Goal: Find specific page/section: Find specific page/section

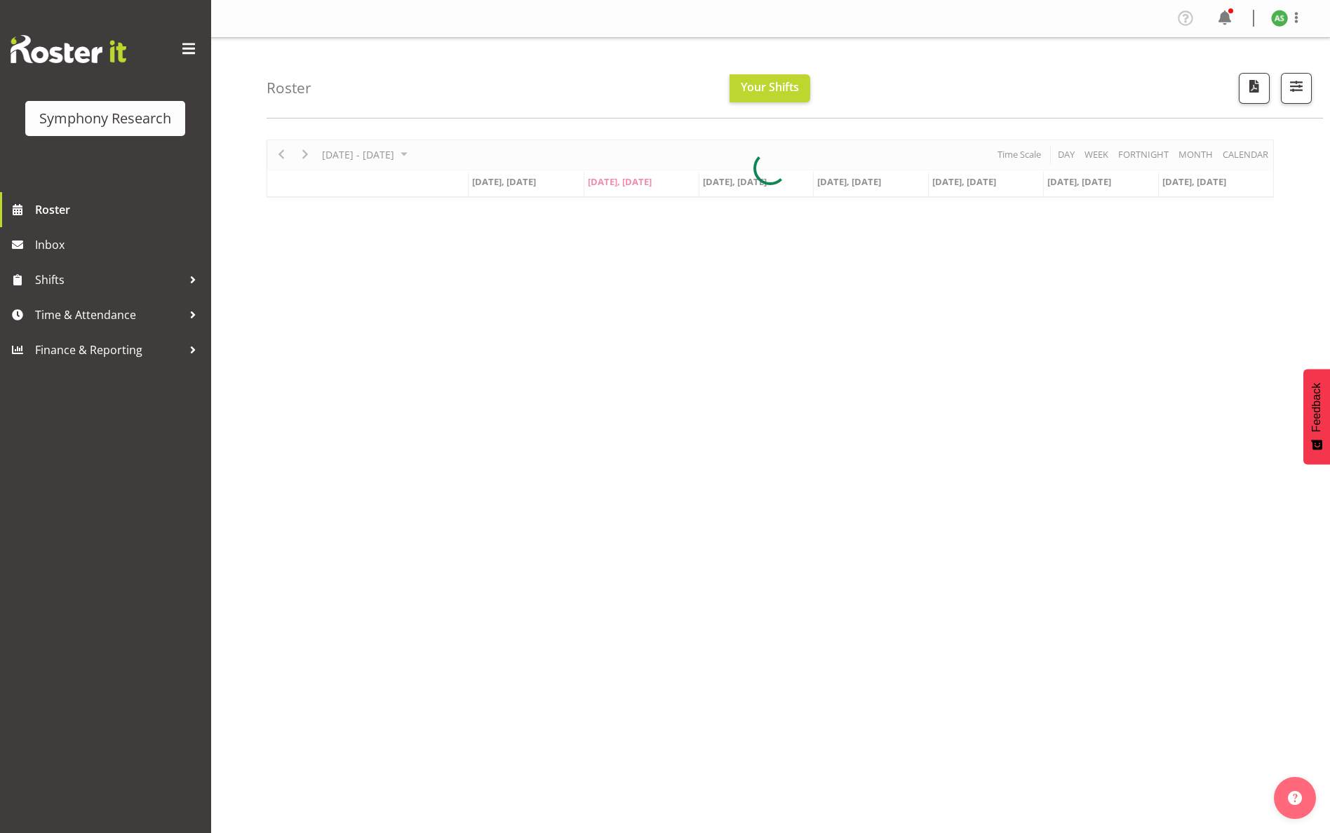
click at [641, 189] on div at bounding box center [769, 169] width 1007 height 58
click at [640, 181] on span "[DATE], [DATE]" at bounding box center [620, 181] width 64 height 13
click at [640, 179] on span "[DATE], [DATE]" at bounding box center [620, 181] width 64 height 13
click at [640, 178] on span "[DATE], [DATE]" at bounding box center [620, 181] width 64 height 13
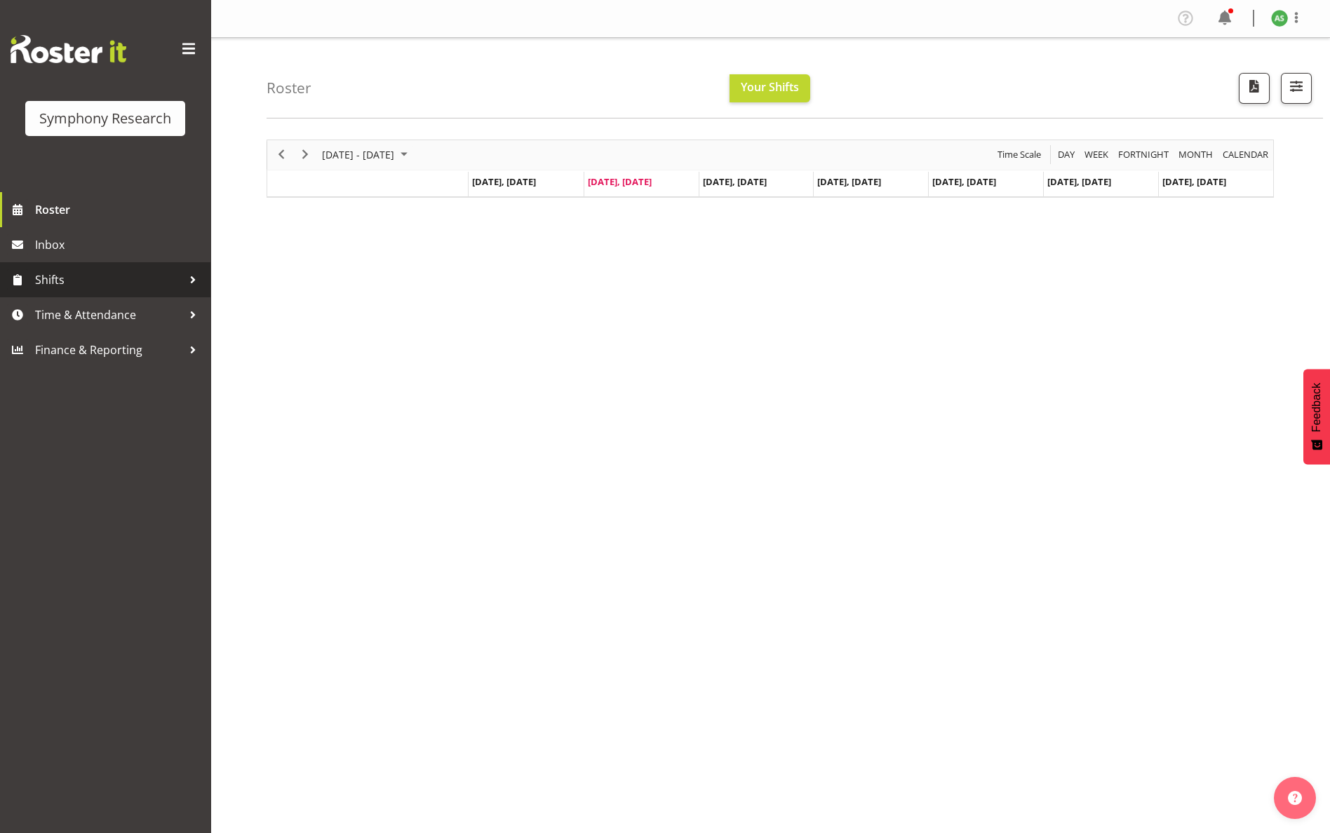
click at [104, 280] on span "Shifts" at bounding box center [108, 279] width 147 height 21
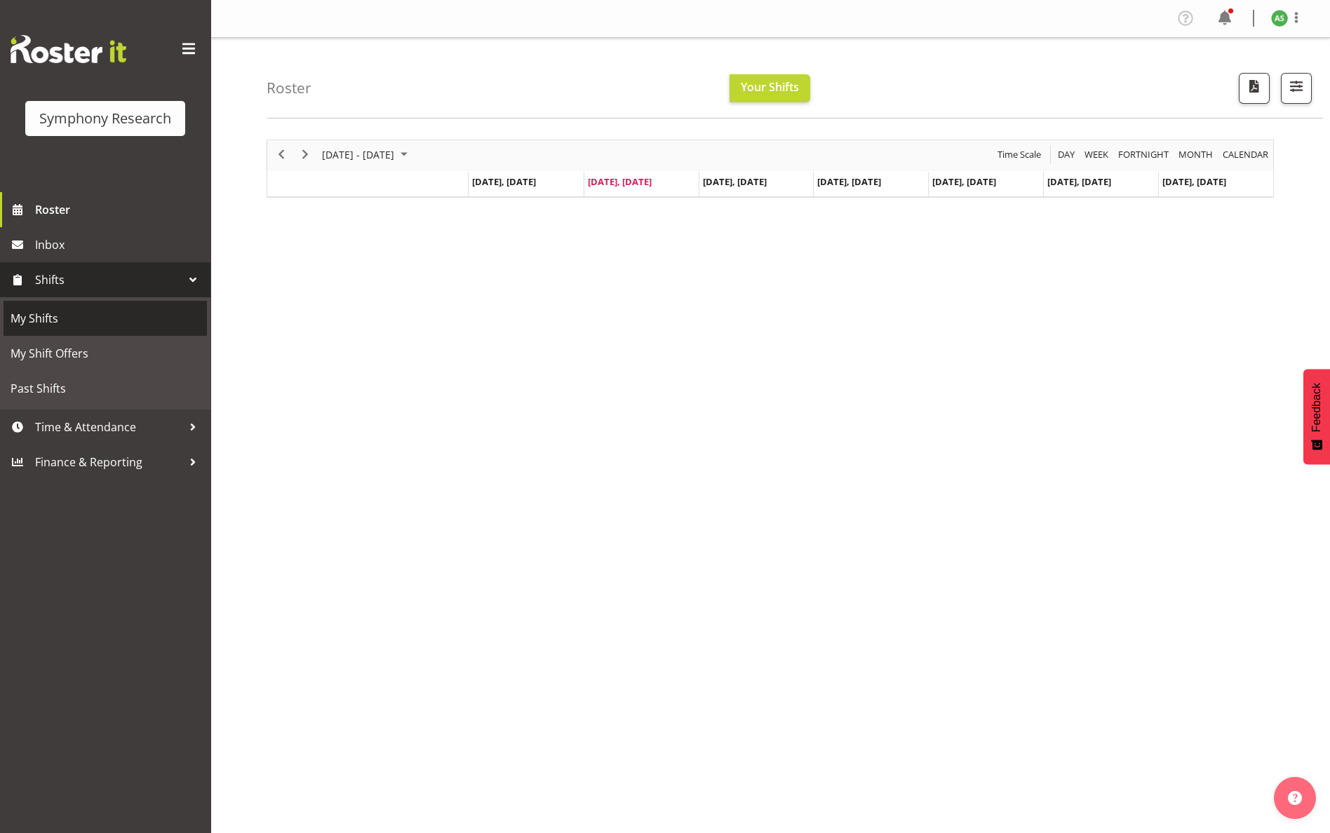
click at [100, 324] on span "My Shifts" at bounding box center [105, 318] width 189 height 21
